Goal: Contribute content: Add original content to the website for others to see

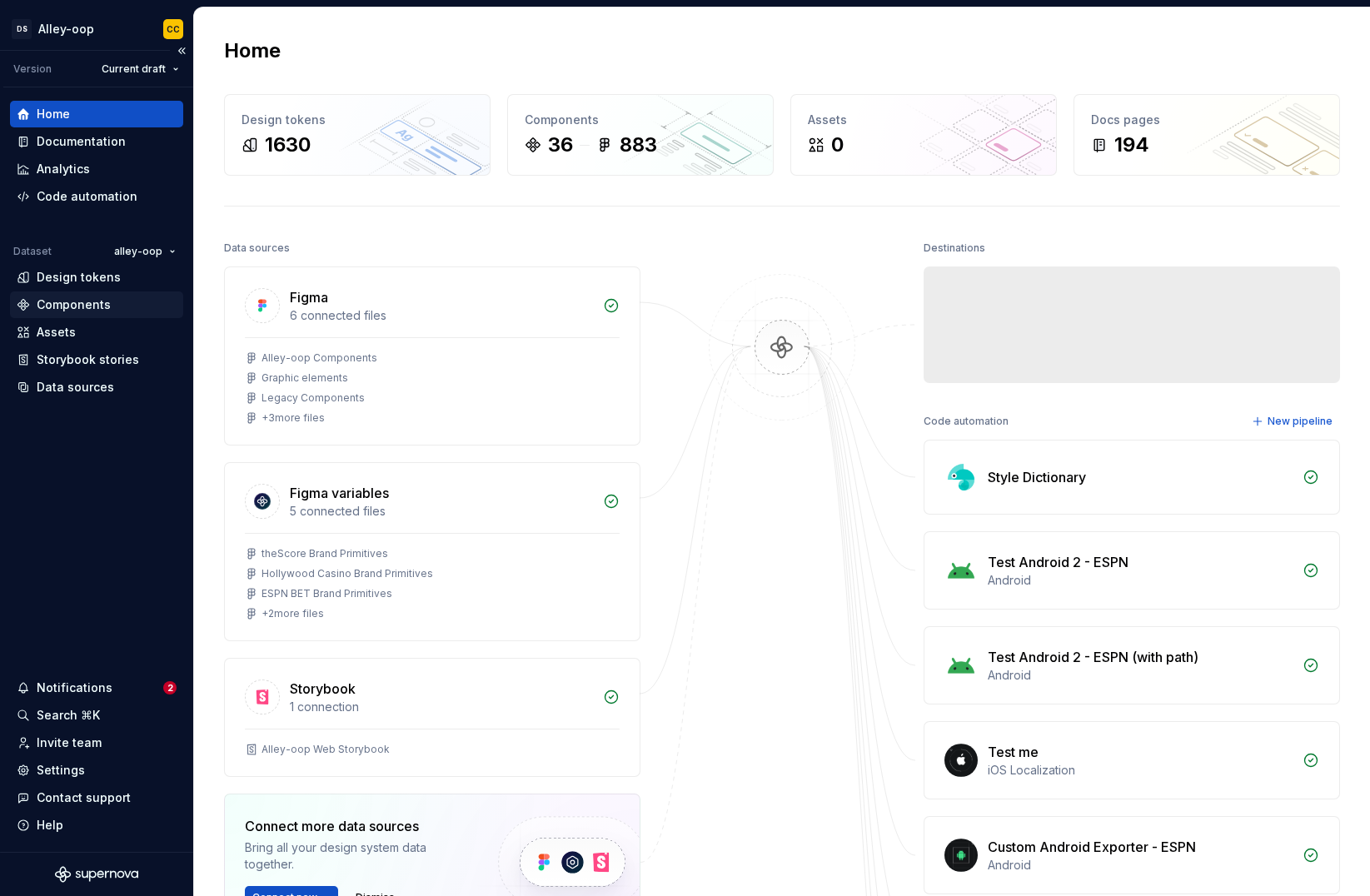
click at [81, 312] on div "Components" at bounding box center [74, 304] width 74 height 17
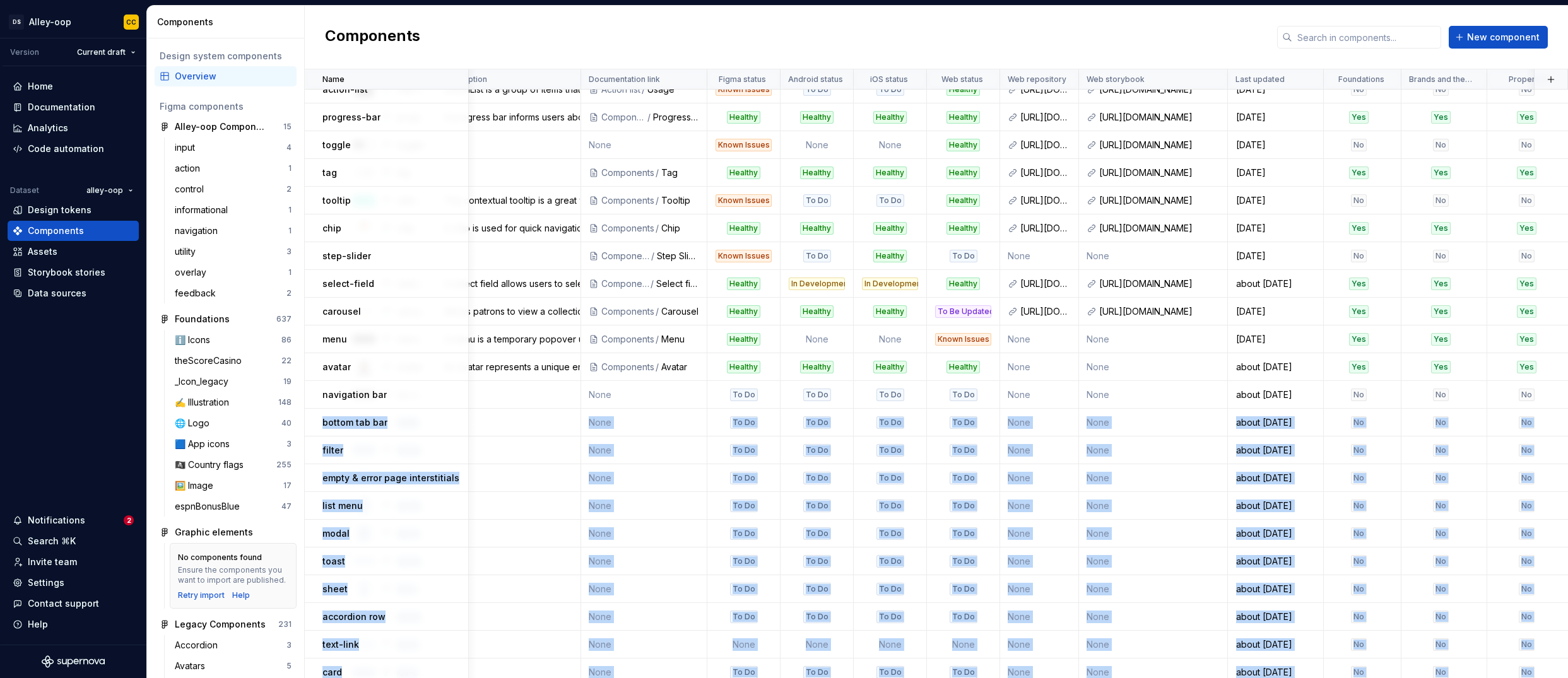
scroll to position [418, 125]
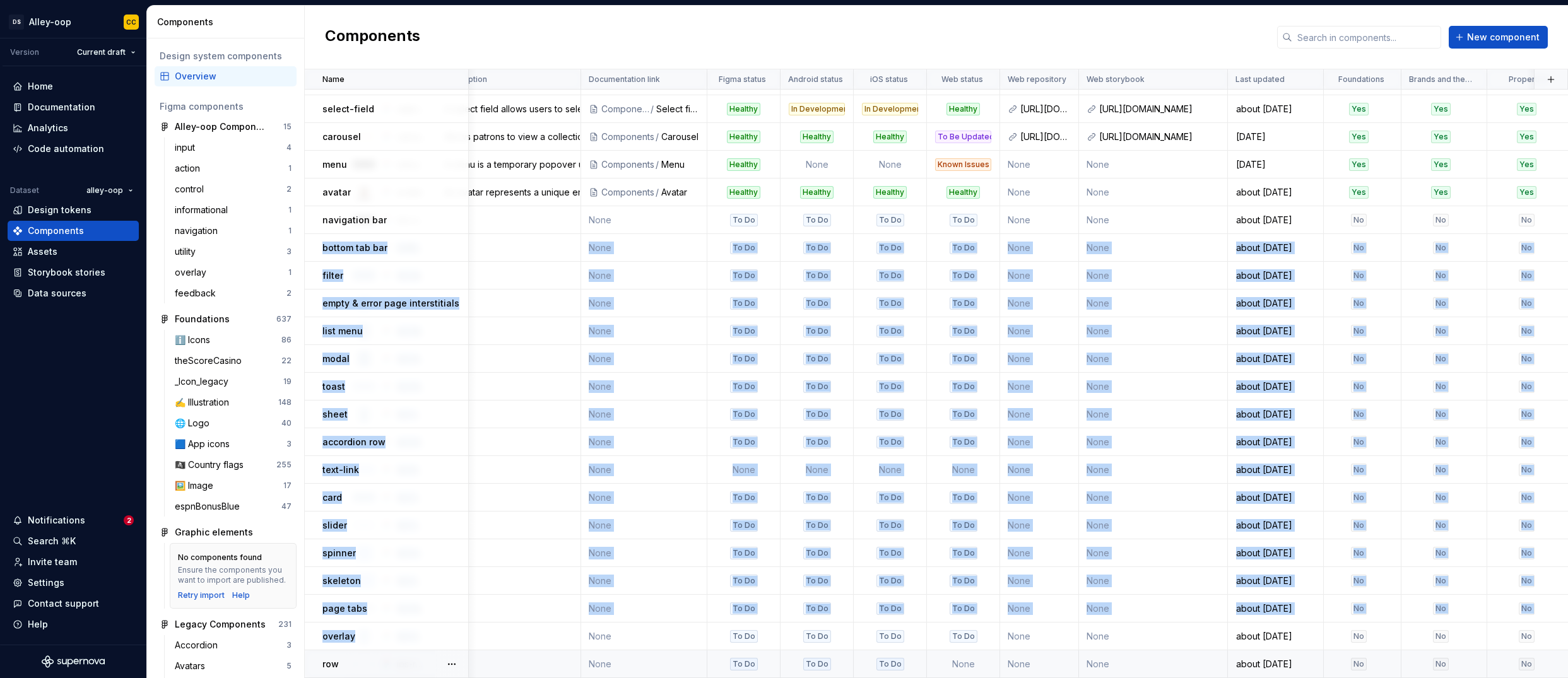
drag, startPoint x: 337, startPoint y: 647, endPoint x: 486, endPoint y: 657, distance: 149.3
click at [487, 639] on tbody "alert alert An alert is a contextual notification that delivers a message relev…" at bounding box center [1214, 178] width 2069 height 999
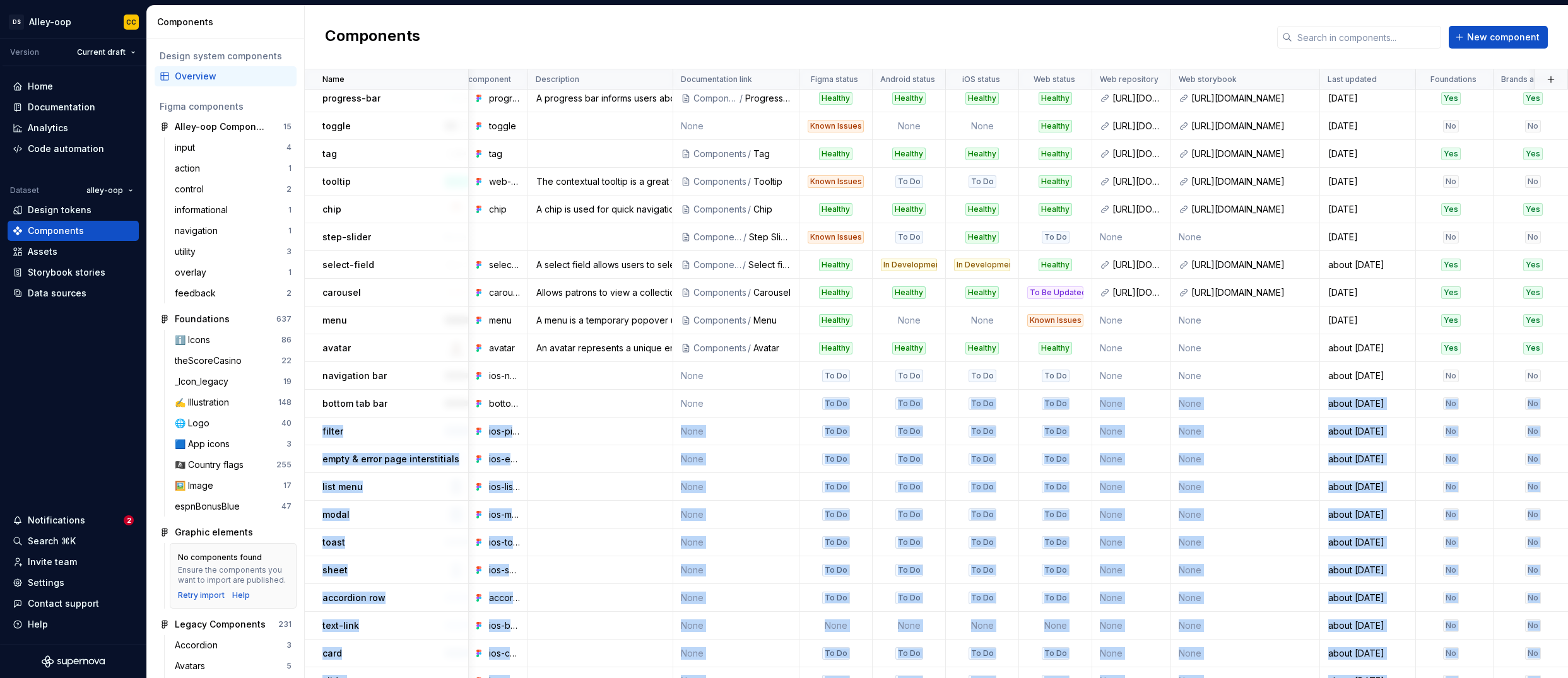
scroll to position [418, 32]
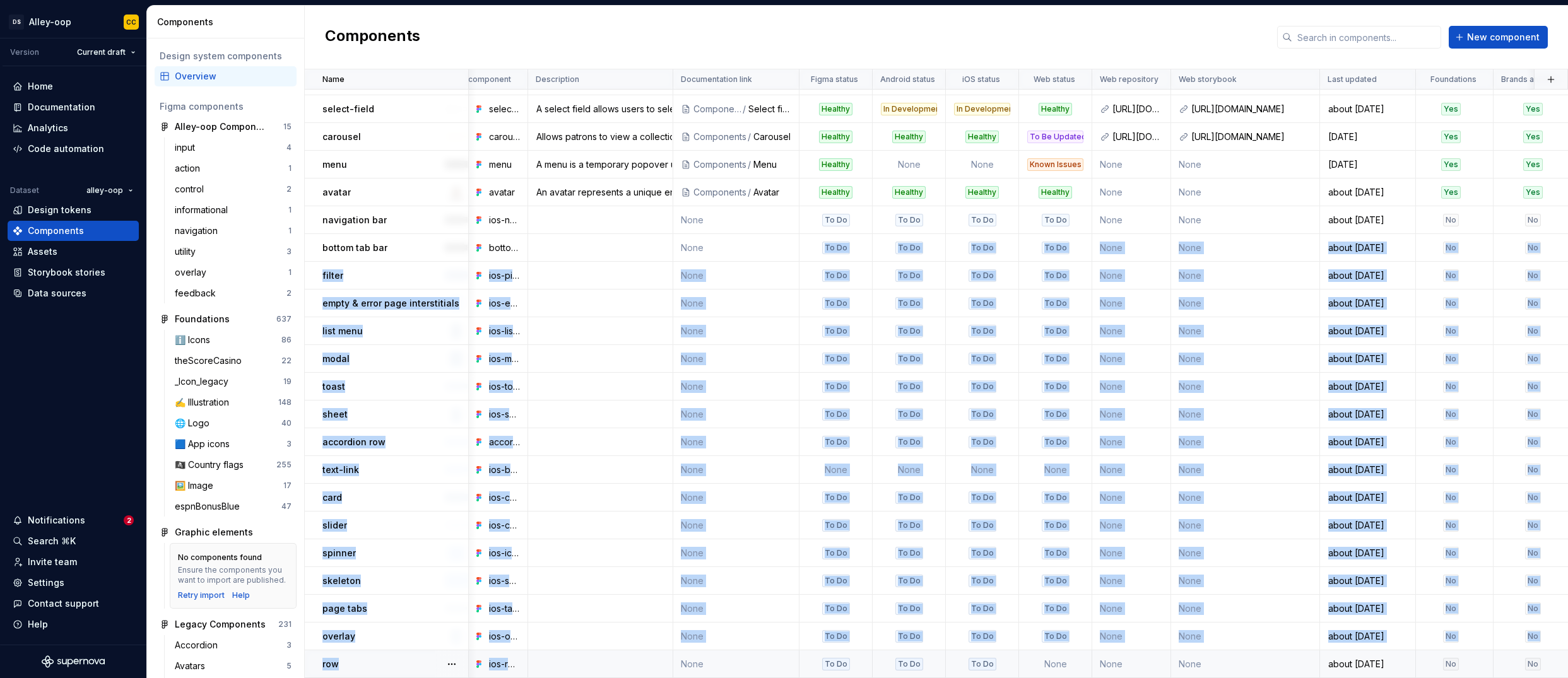
drag, startPoint x: 671, startPoint y: 671, endPoint x: 643, endPoint y: 665, distance: 28.6
click at [642, 668] on tbody "text-field text-field A text field is an interactive component that allows user…" at bounding box center [1307, 178] width 2069 height 999
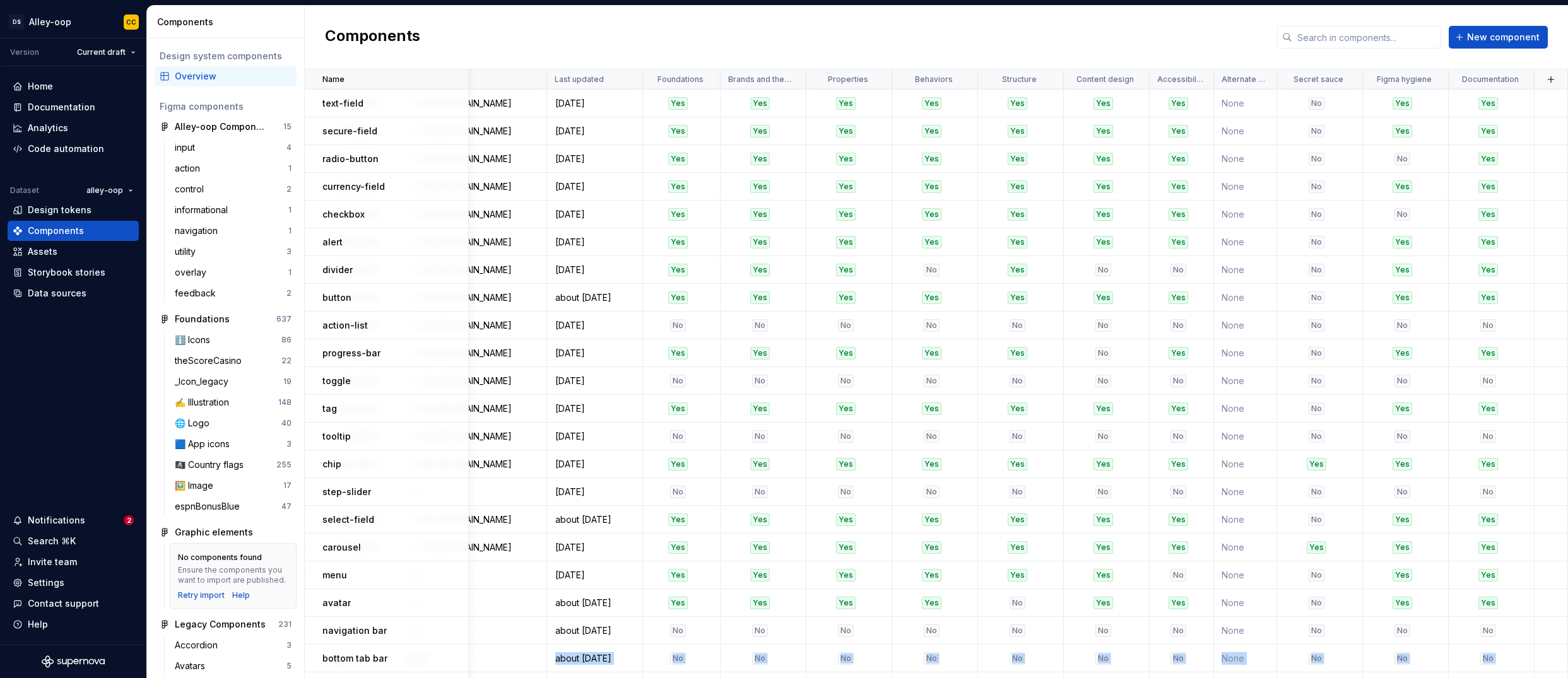
scroll to position [0, 812]
click at [1037, 98] on td "None" at bounding box center [1245, 103] width 63 height 28
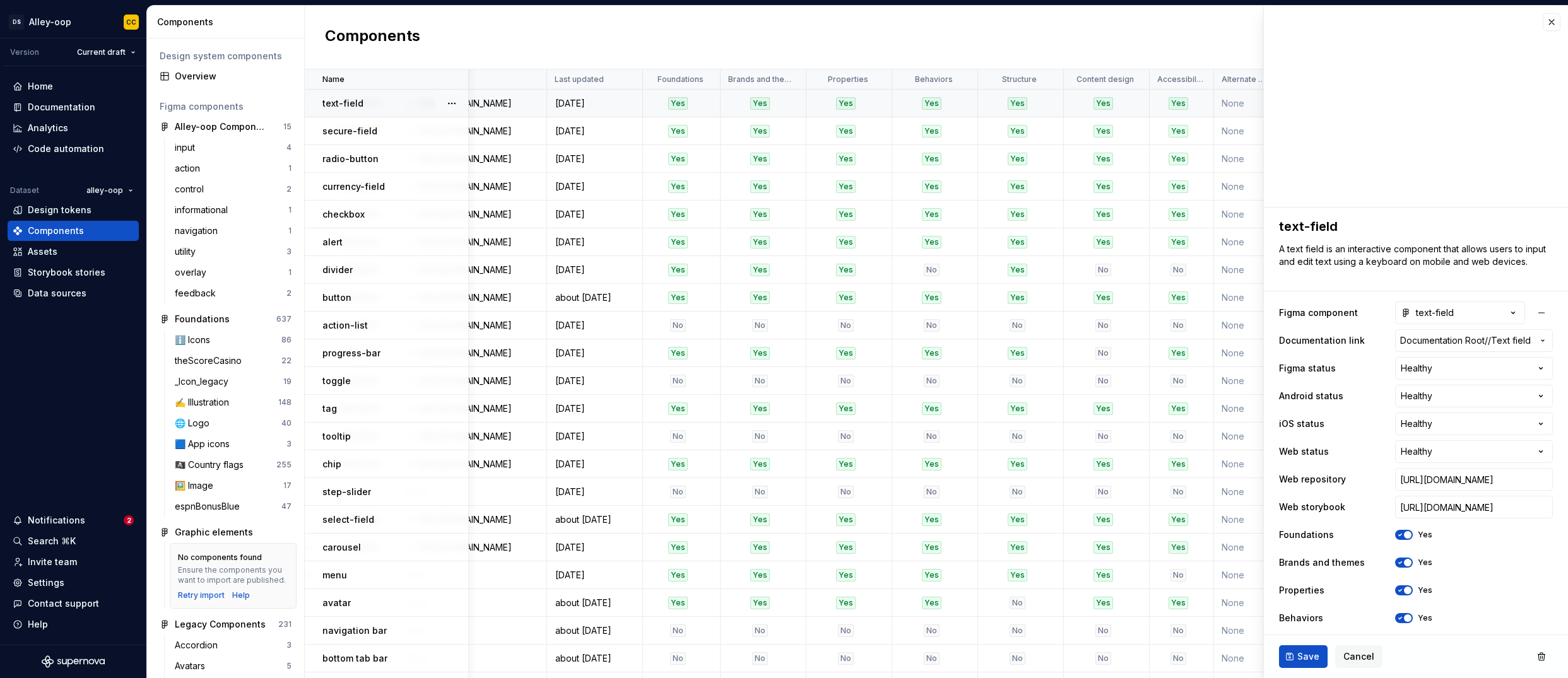
click at [1037, 102] on td "None" at bounding box center [1245, 103] width 63 height 28
click at [1037, 658] on span "Cancel" at bounding box center [1359, 657] width 31 height 13
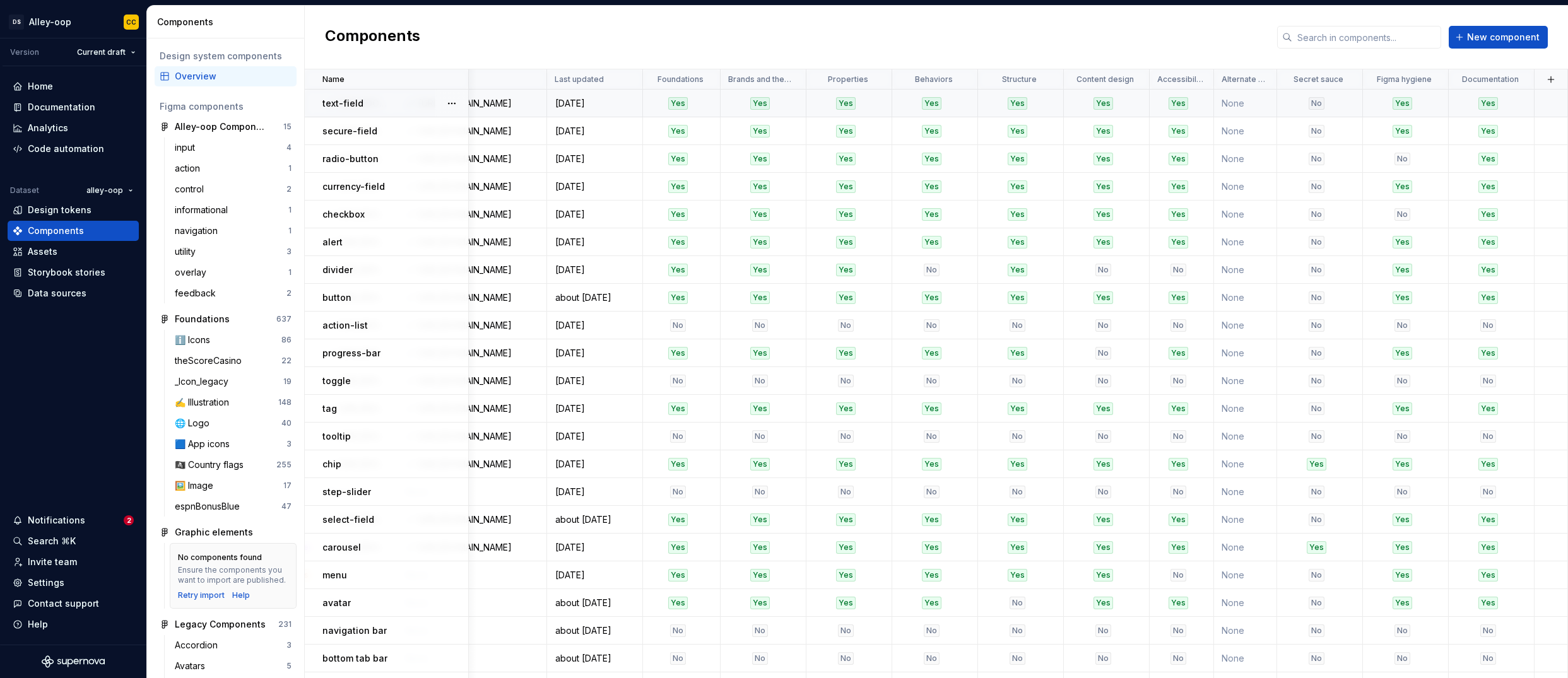
click at [1037, 97] on td "None" at bounding box center [1245, 103] width 63 height 28
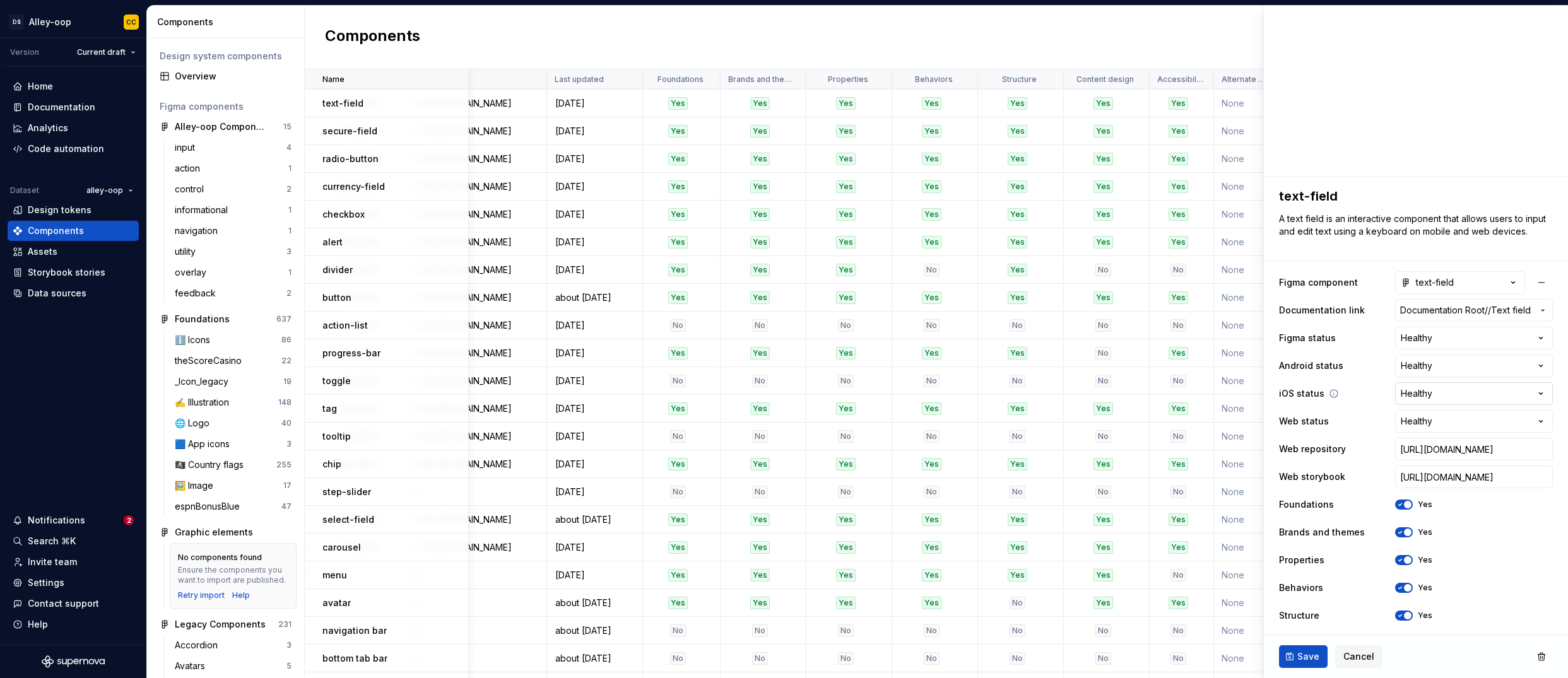
scroll to position [199, 0]
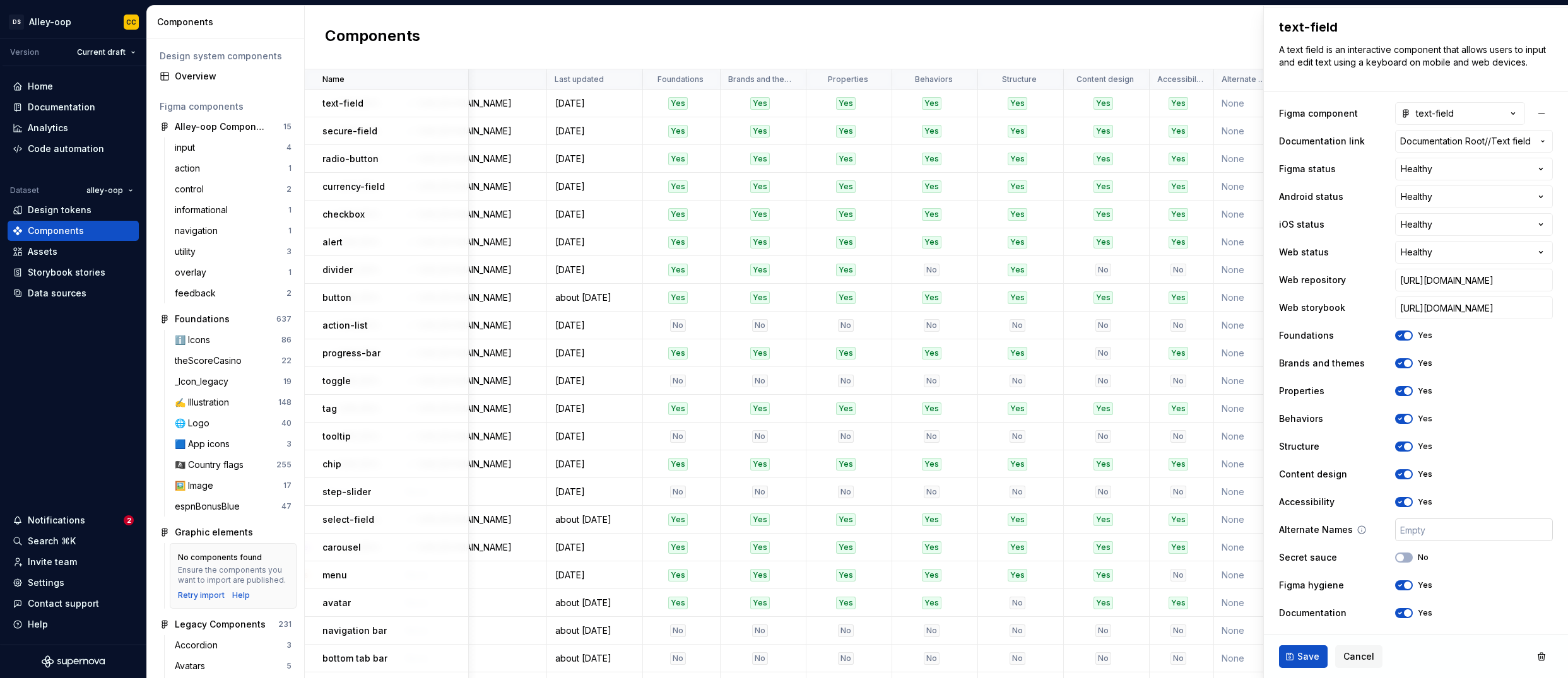
click at [1037, 533] on input "text" at bounding box center [1474, 530] width 158 height 23
type textarea "*"
type input "I"
type textarea "*"
type input "In"
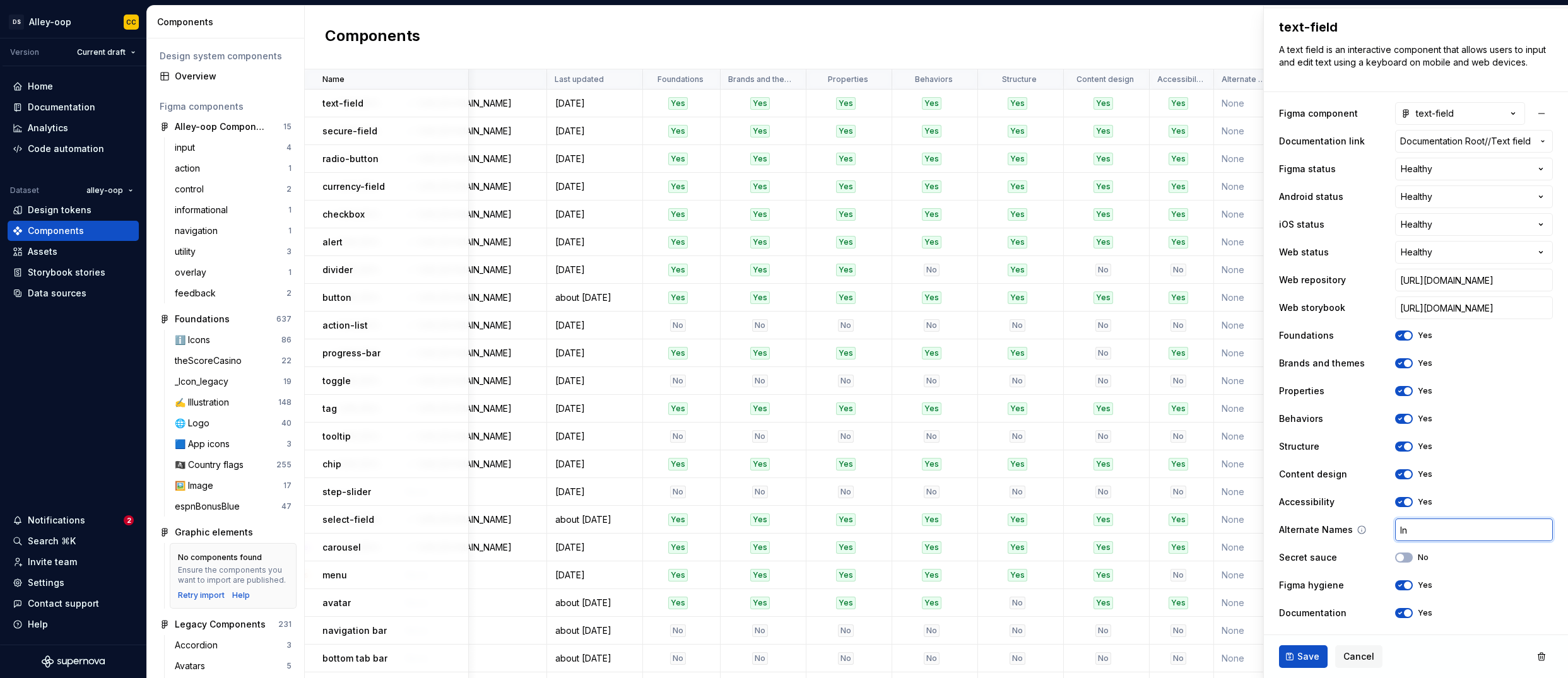
type textarea "*"
type input "Inp"
type textarea "*"
type input "Inpu"
type textarea "*"
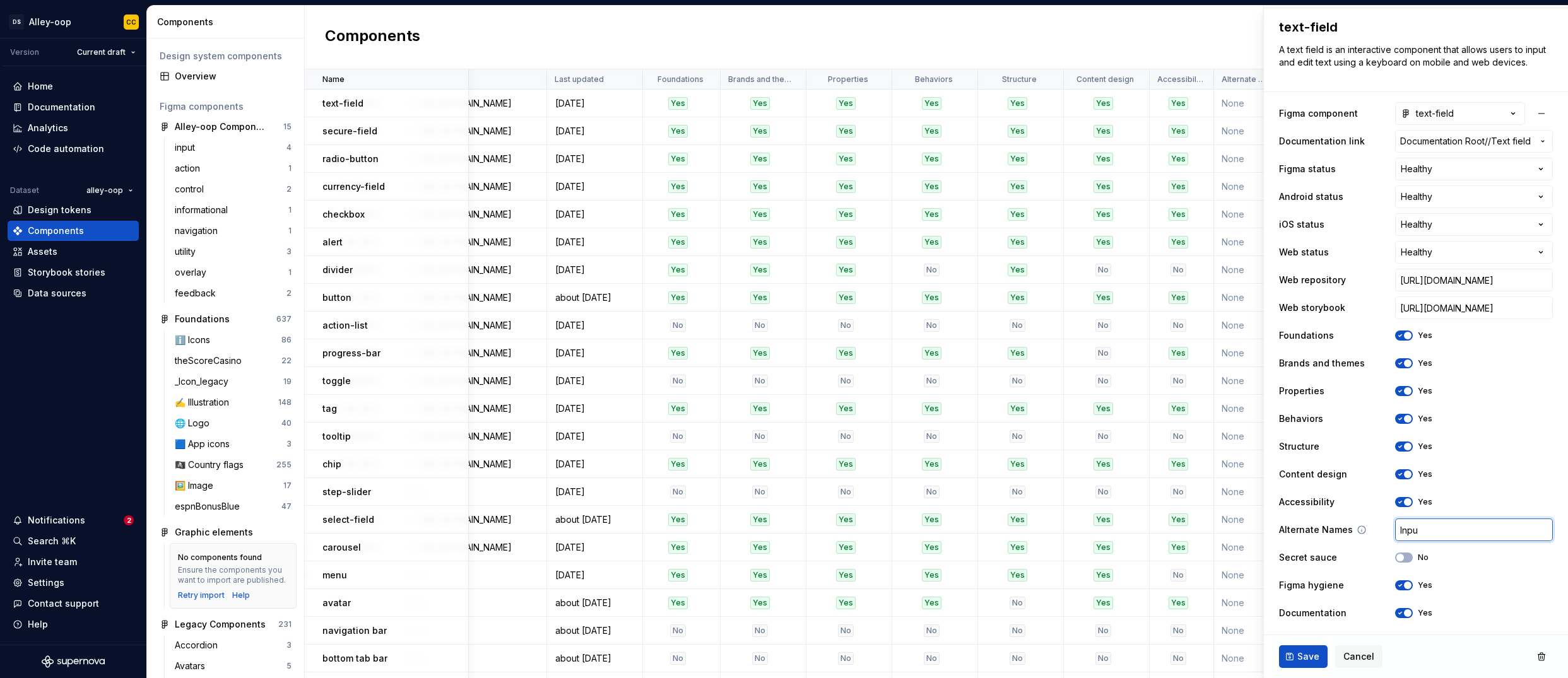
type input "Input"
type textarea "*"
type input "Input,"
type textarea "*"
type input "Input,"
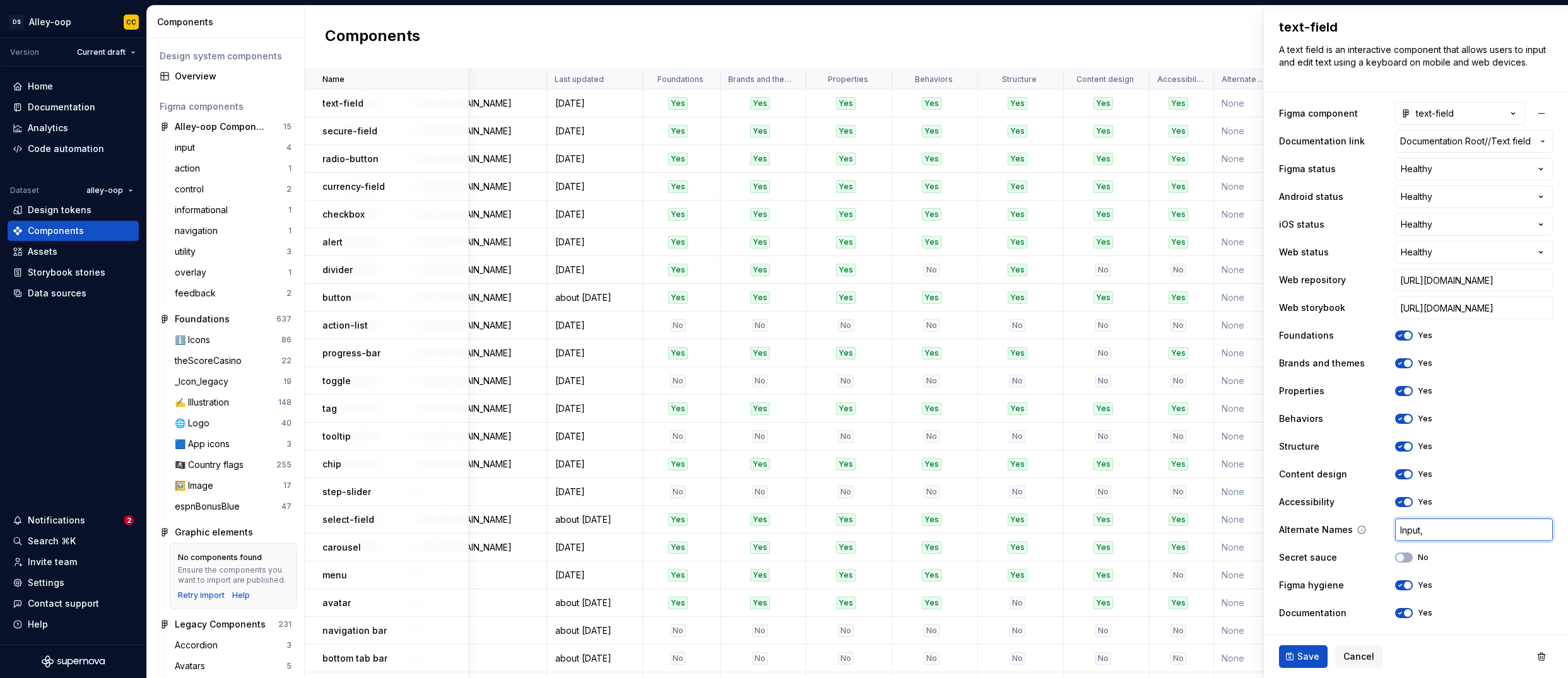
type textarea "*"
type input "Input, I"
type textarea "*"
type input "Input, In"
type textarea "*"
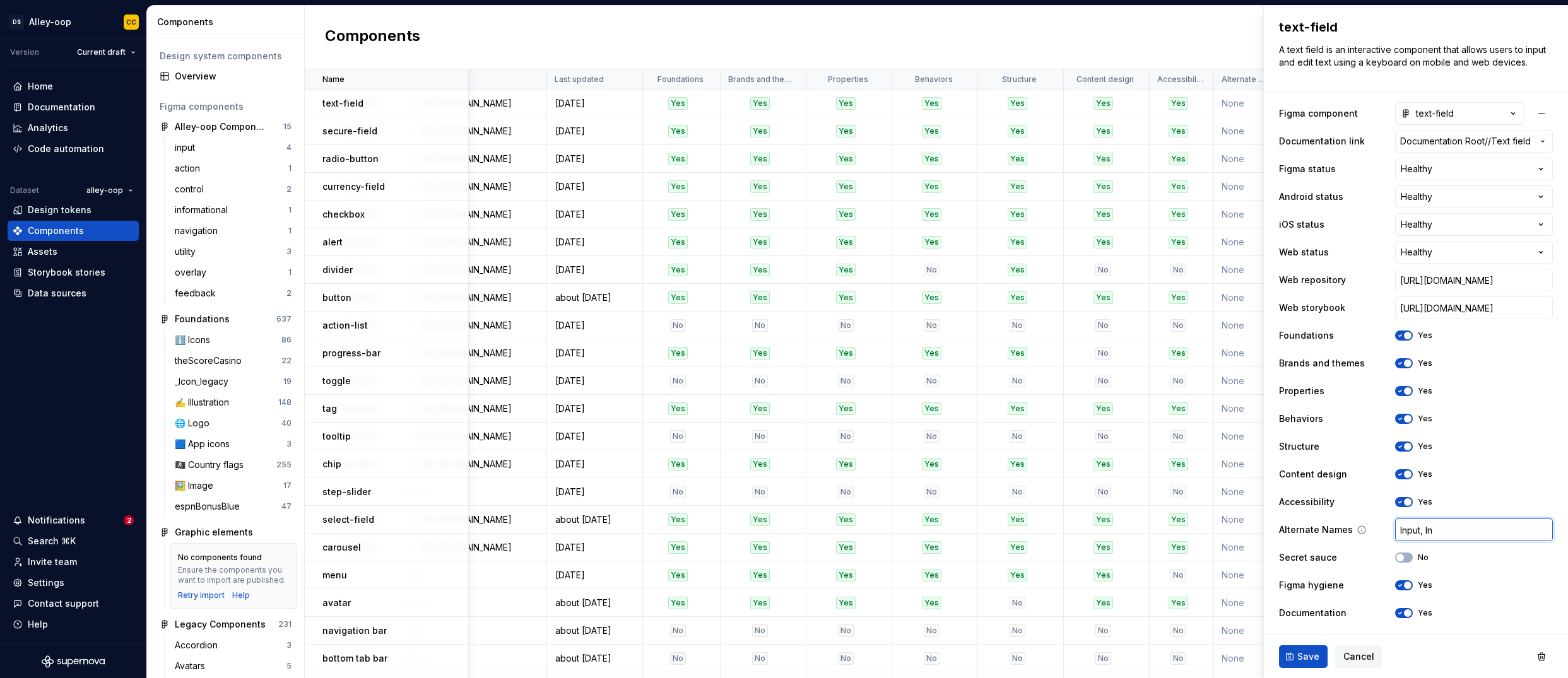
type input "Input, Inp"
type textarea "*"
type input "Input, Input"
type textarea "*"
type input "Input, InputF"
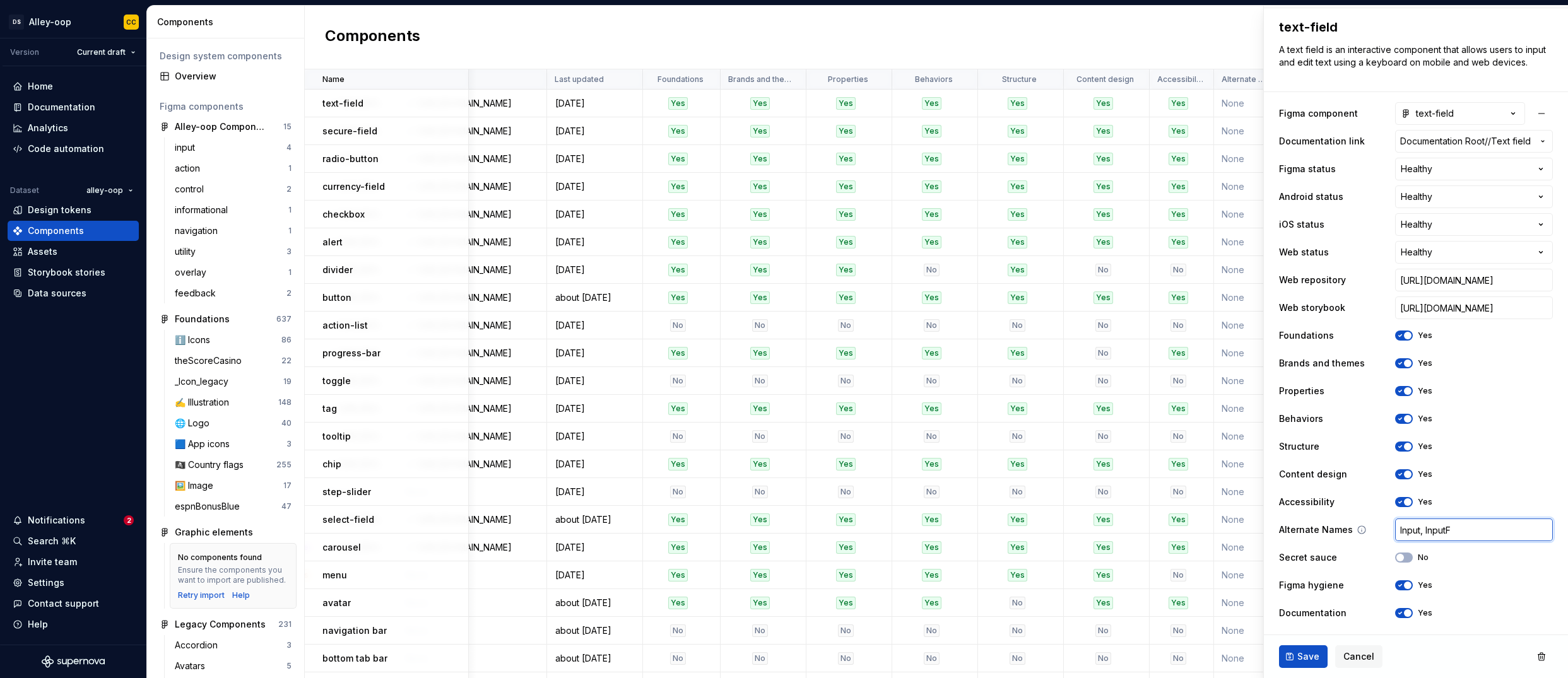
type textarea "*"
type input "Input, InputFi"
type textarea "*"
type input "Input, InputFie"
type textarea "*"
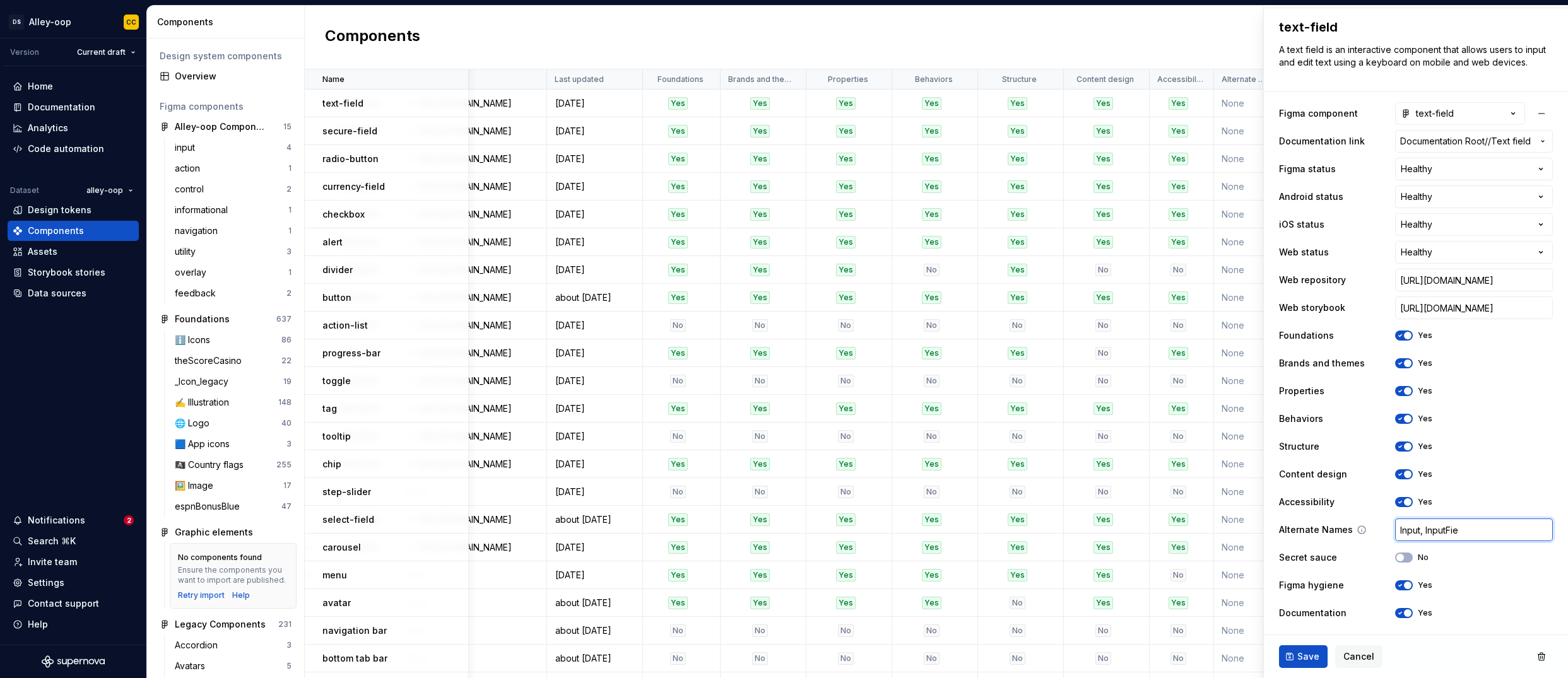
type input "Input, InputFiel"
type textarea "*"
type input "Input, InputField"
click at [1037, 639] on div "Save Cancel" at bounding box center [1416, 657] width 304 height 43
click at [1037, 647] on button "Save" at bounding box center [1304, 657] width 49 height 23
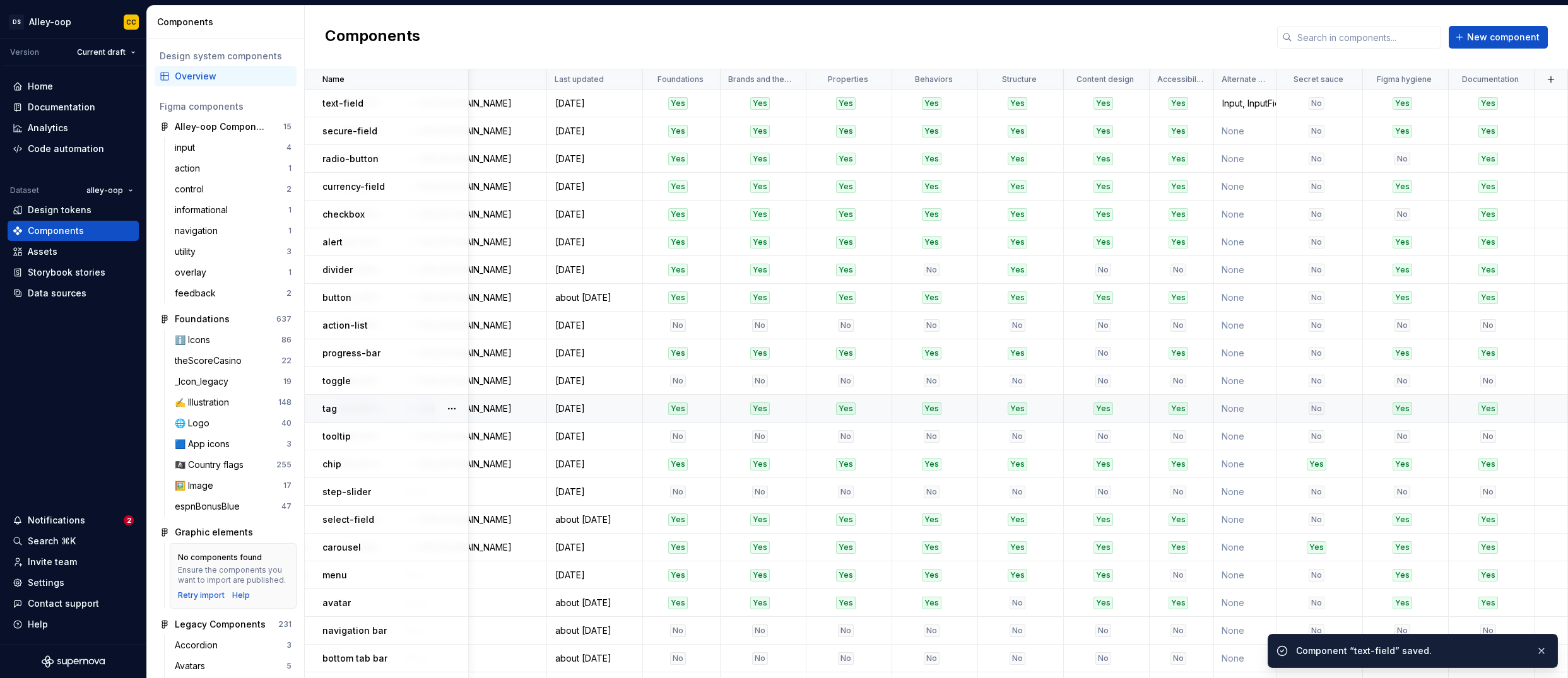
click at [1037, 411] on td "None" at bounding box center [1245, 409] width 63 height 28
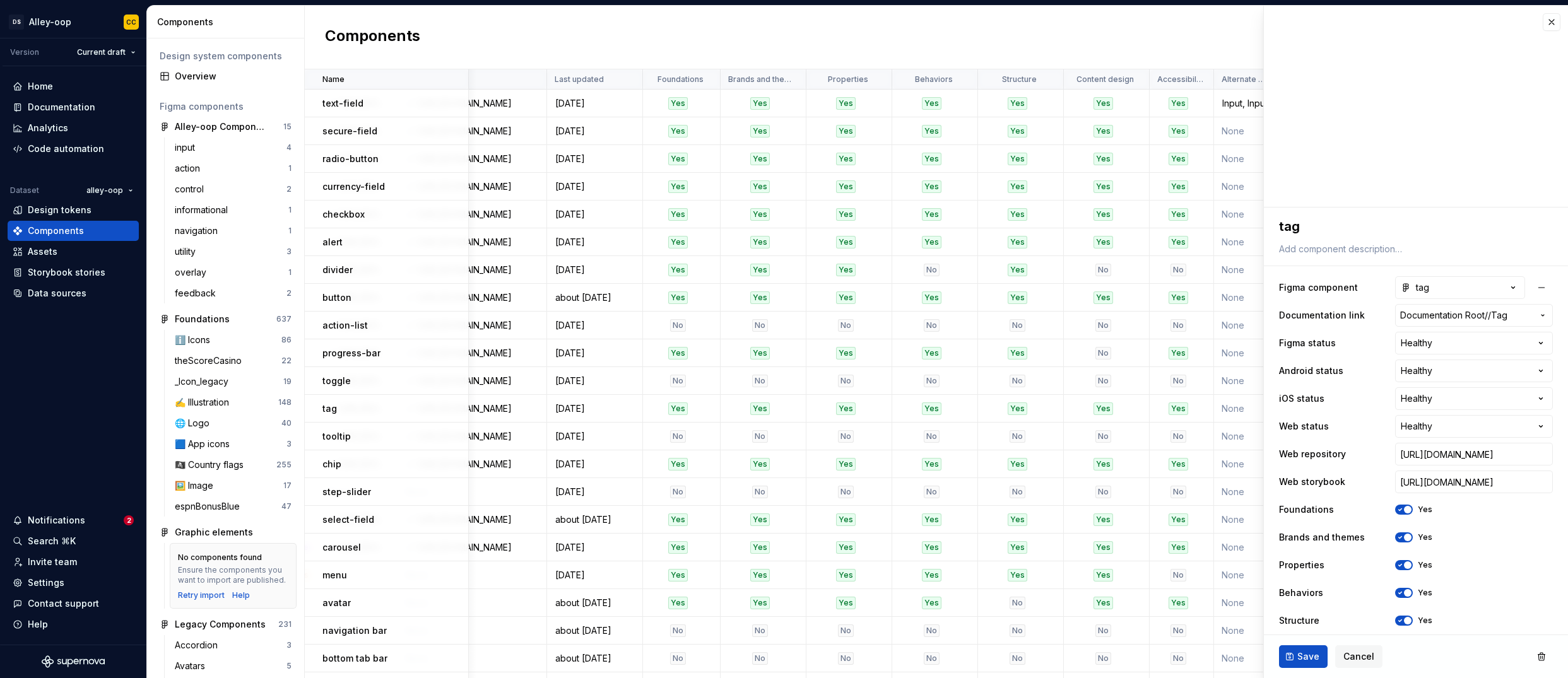
click at [1037, 32] on div "Components New component" at bounding box center [937, 38] width 1263 height 64
click at [1037, 83] on icon at bounding box center [1244, 80] width 10 height 10
click at [1037, 82] on html "[PERSON_NAME]-oop CC Version Current draft Home Documentation Analytics Code au…" at bounding box center [784, 339] width 1568 height 678
click at [1037, 102] on div "Edit property" at bounding box center [1301, 103] width 107 height 20
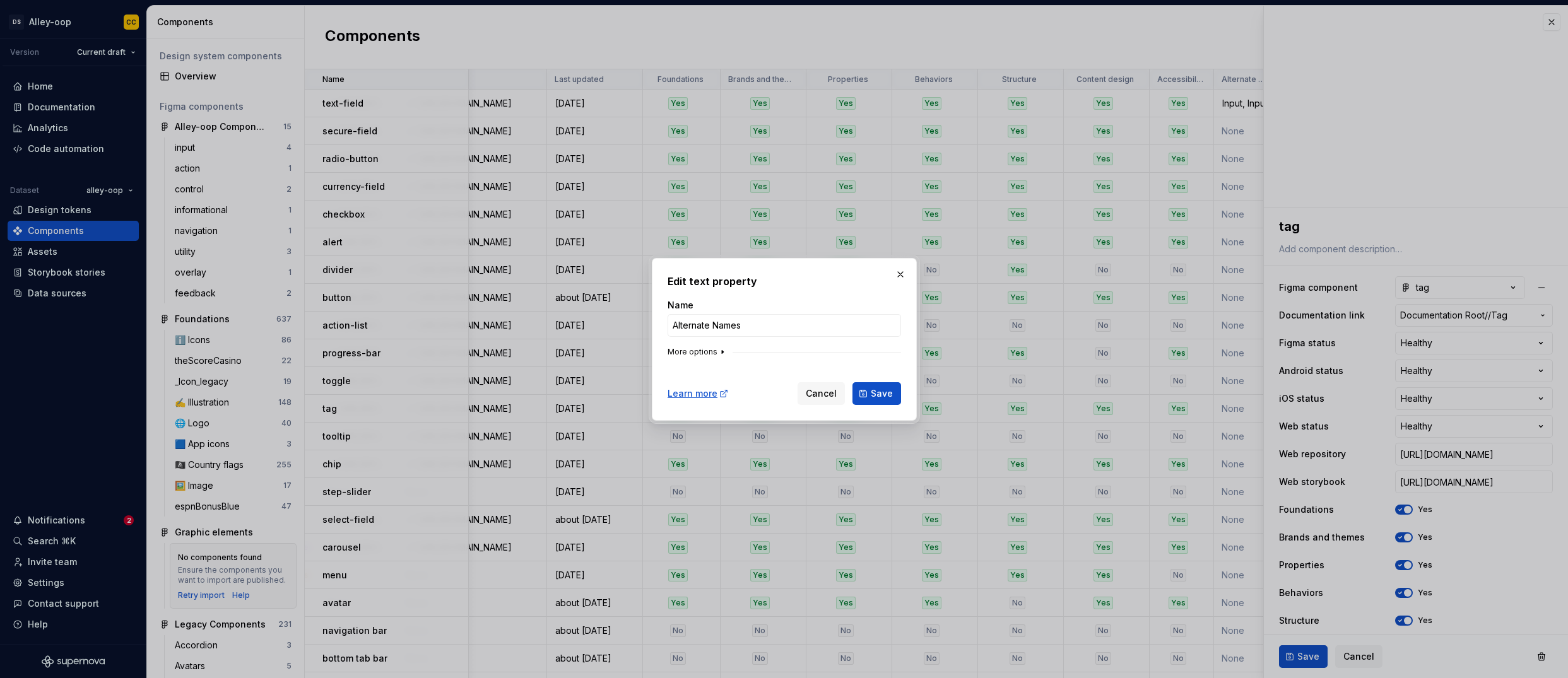
click at [693, 353] on button "More options" at bounding box center [697, 352] width 60 height 10
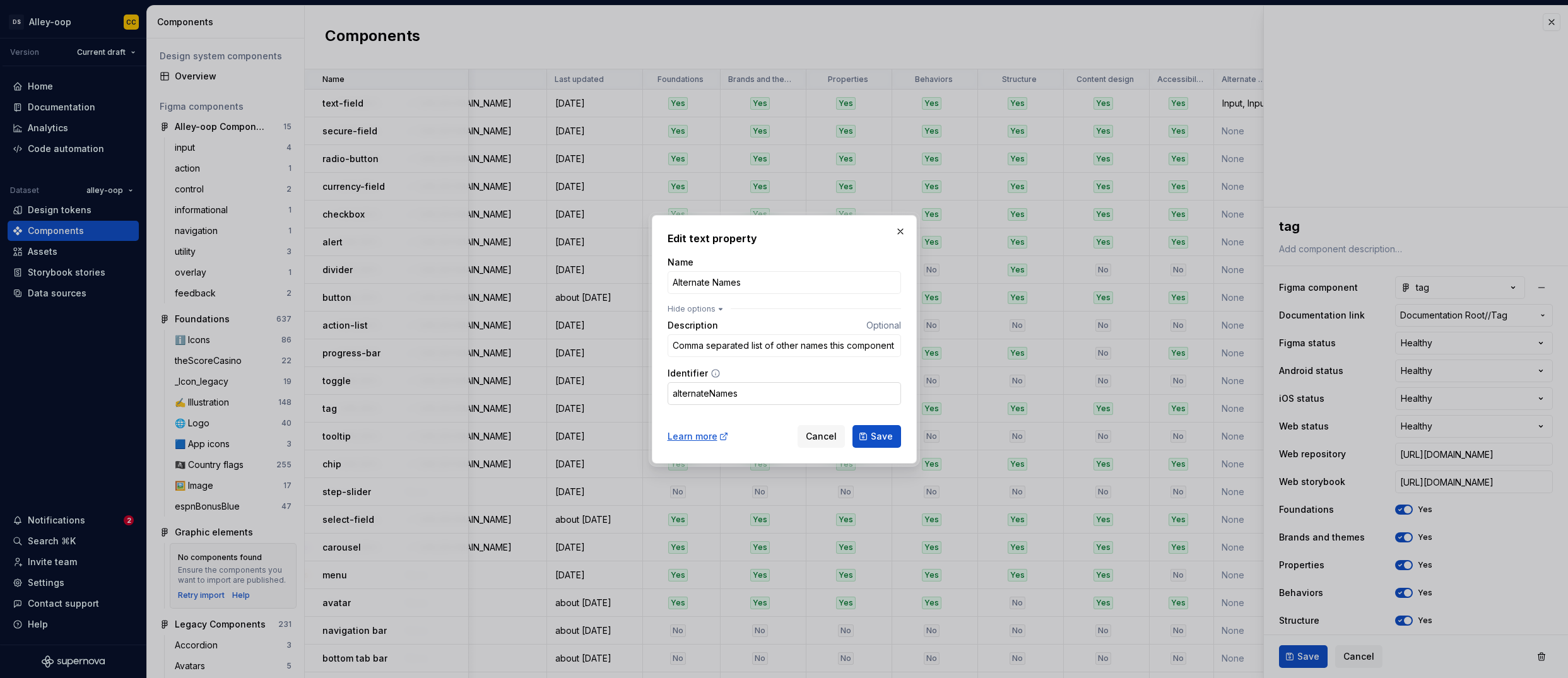
click at [756, 394] on input "alternateNames" at bounding box center [784, 394] width 233 height 23
type textarea "*"
click at [893, 232] on button "button" at bounding box center [900, 232] width 18 height 18
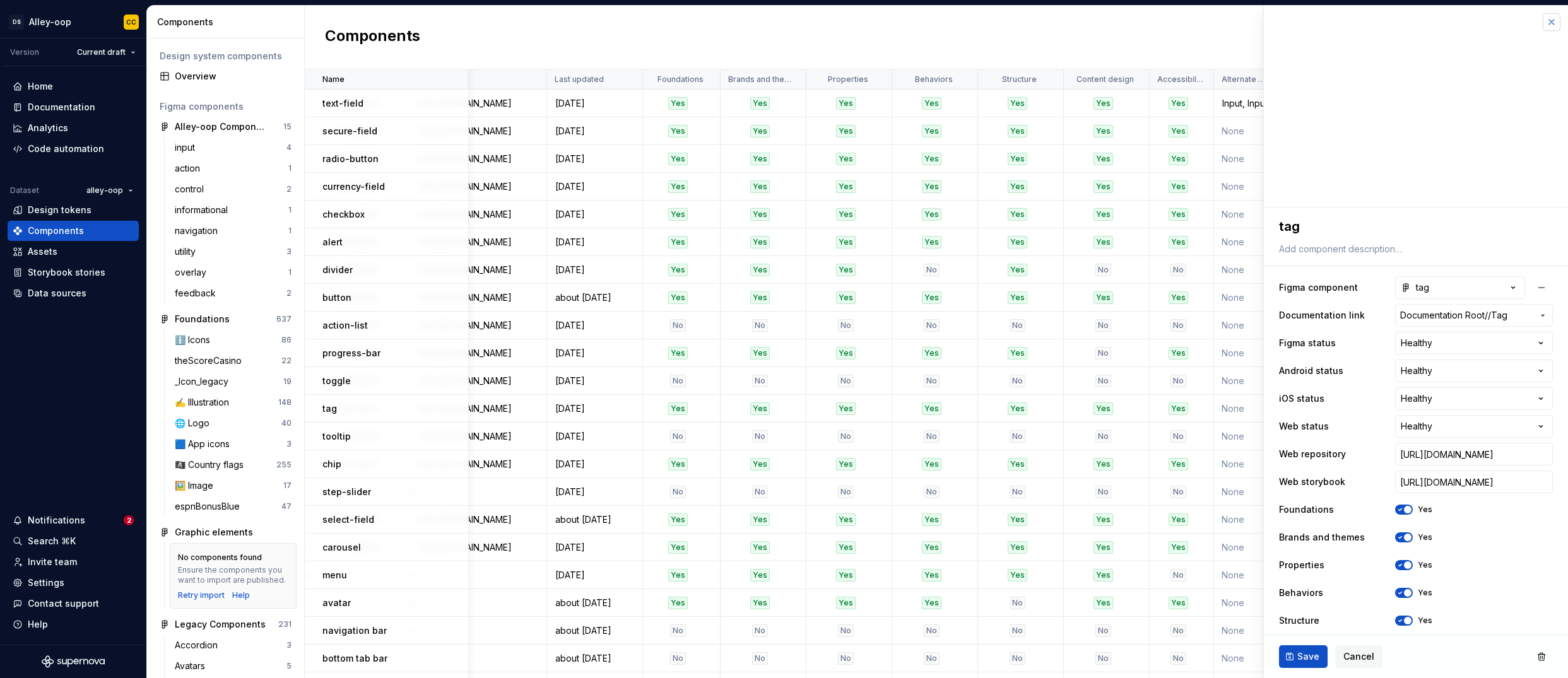
click at [1037, 23] on button "button" at bounding box center [1552, 22] width 18 height 18
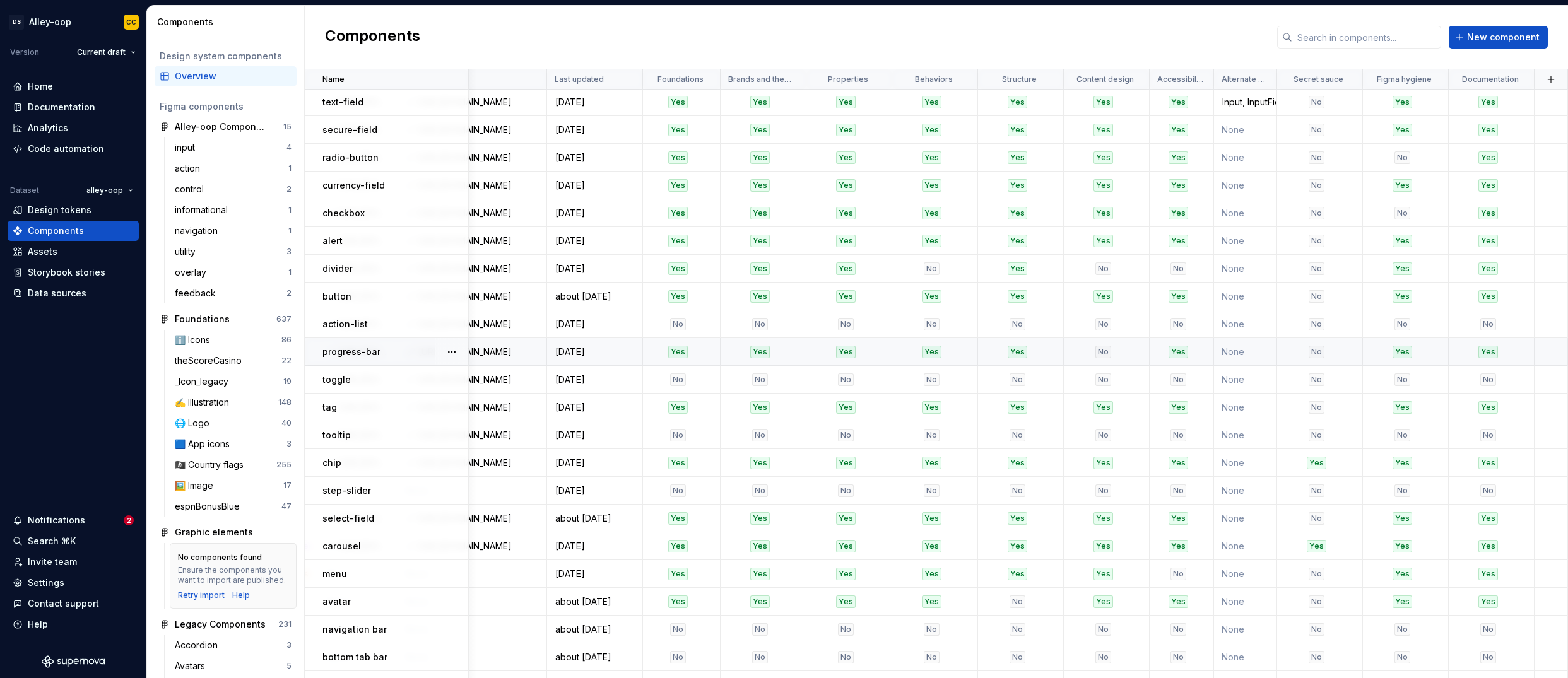
scroll to position [0, 812]
click at [1037, 78] on p "Alternate Names" at bounding box center [1244, 80] width 45 height 10
click at [1037, 79] on html "[PERSON_NAME]-oop CC Version Current draft Home Documentation Analytics Code au…" at bounding box center [784, 339] width 1568 height 678
click at [1037, 102] on span "Edit property" at bounding box center [1308, 103] width 82 height 13
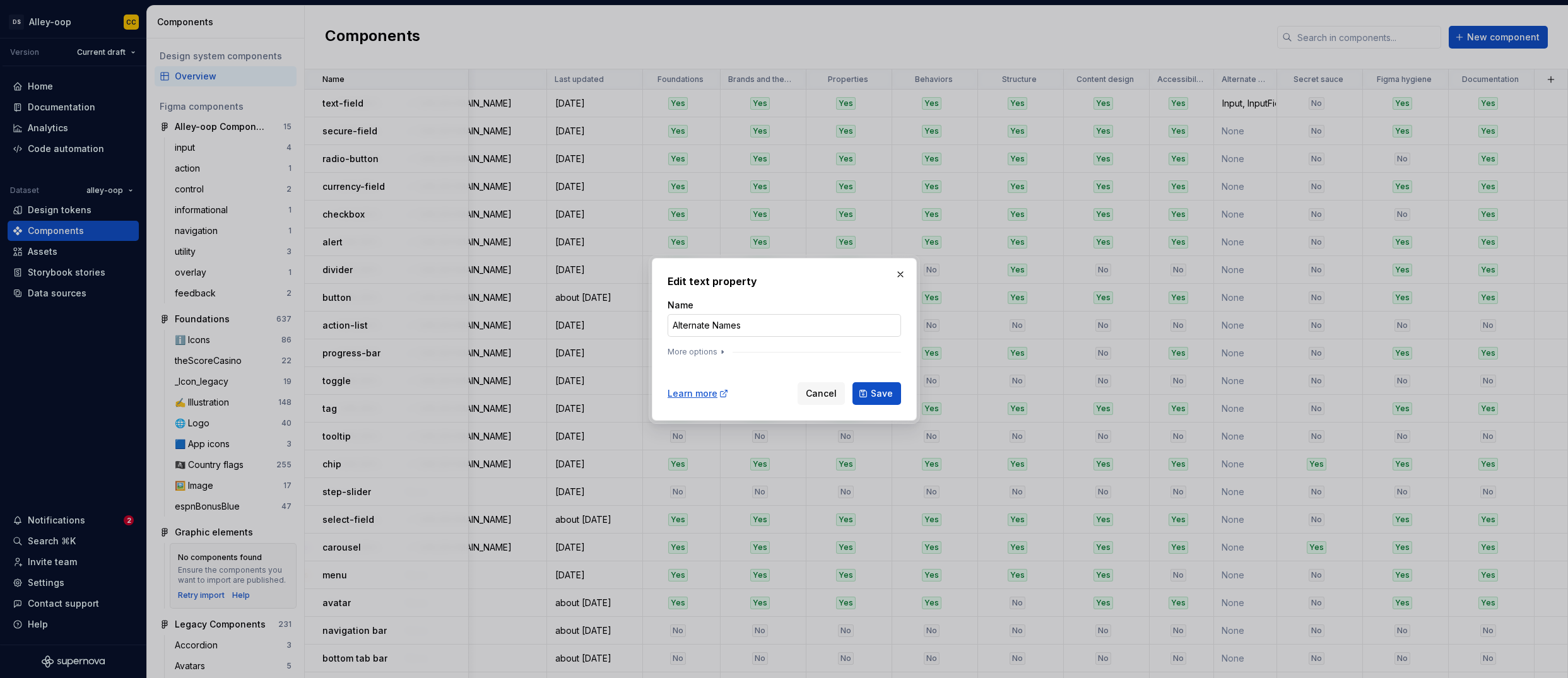
drag, startPoint x: 674, startPoint y: 328, endPoint x: 678, endPoint y: 320, distance: 8.9
click at [674, 327] on input "Alternate Names" at bounding box center [784, 325] width 233 height 23
type input "Web Alternate Names"
click at [710, 353] on button "More options" at bounding box center [697, 352] width 60 height 10
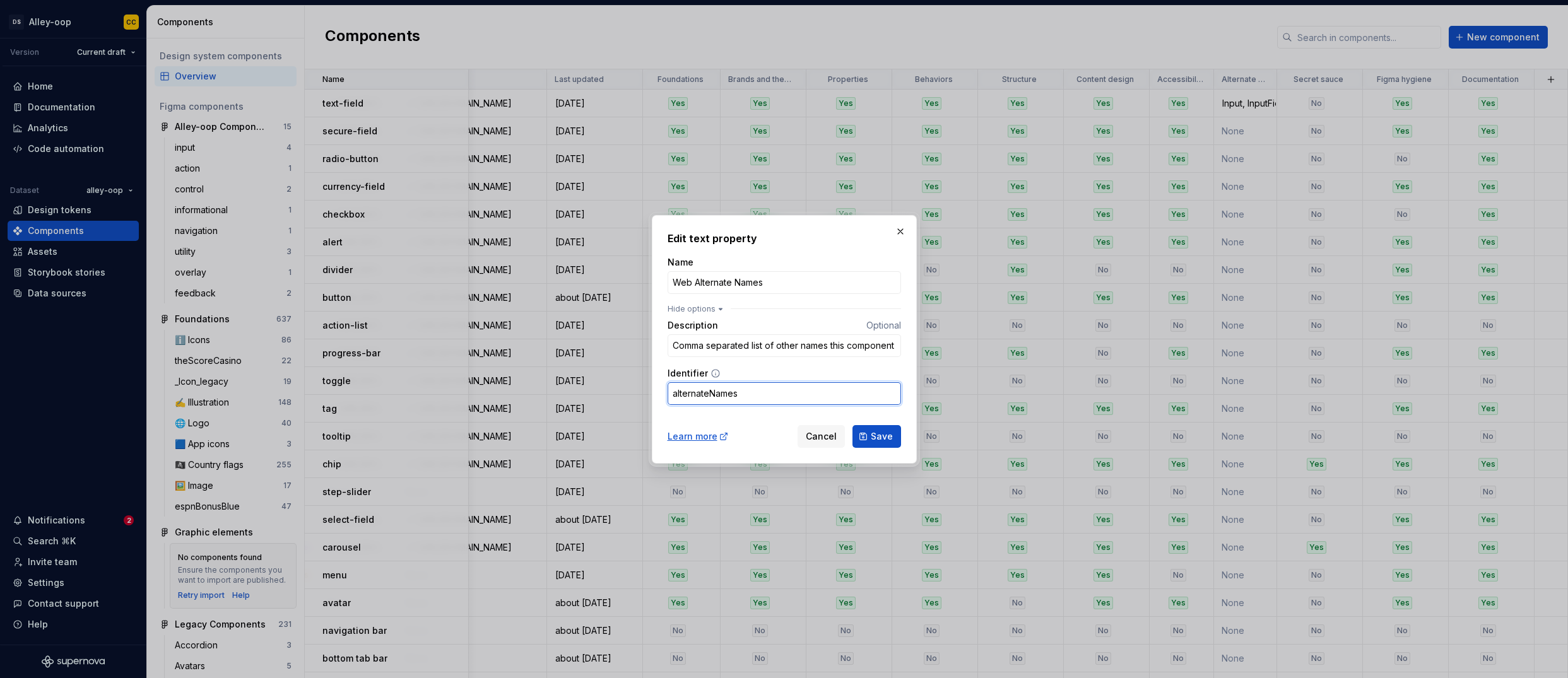
click at [674, 391] on input "alternateNames" at bounding box center [784, 394] width 233 height 23
type input "webAlternateNames"
click at [747, 414] on form "Name Web Alternate Names Hide options Description Optional Comma separated list…" at bounding box center [784, 352] width 233 height 192
click at [869, 431] on button "Save" at bounding box center [877, 436] width 49 height 23
